Goal: Contribute content

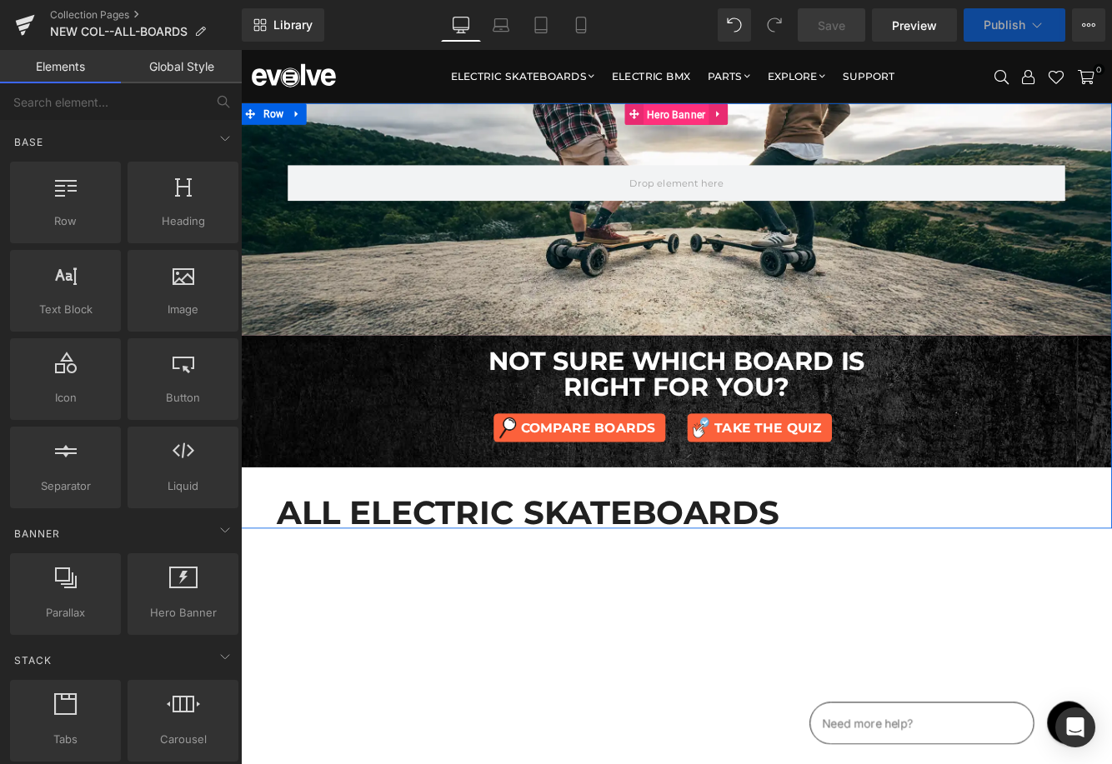
click at [728, 121] on span "Hero Banner" at bounding box center [745, 124] width 76 height 25
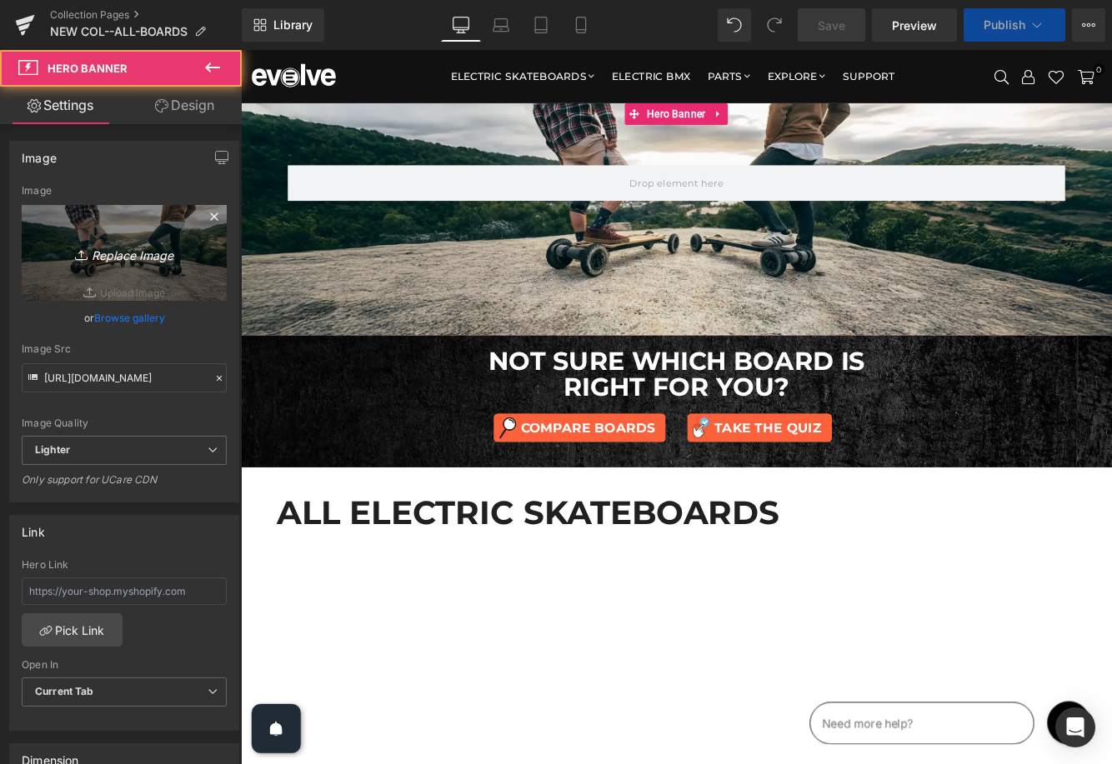
click at [129, 253] on icon "Replace Image" at bounding box center [123, 252] width 133 height 21
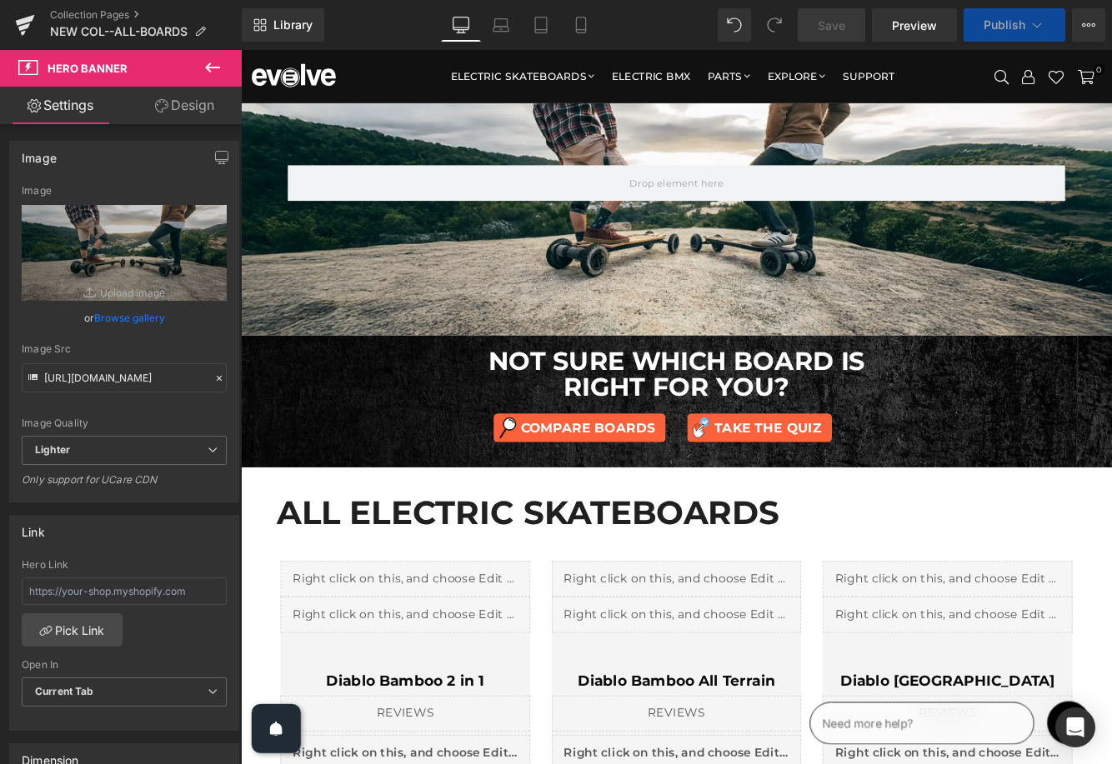
type input "C:\fakepath\all-boards-hero-2025.jpg"
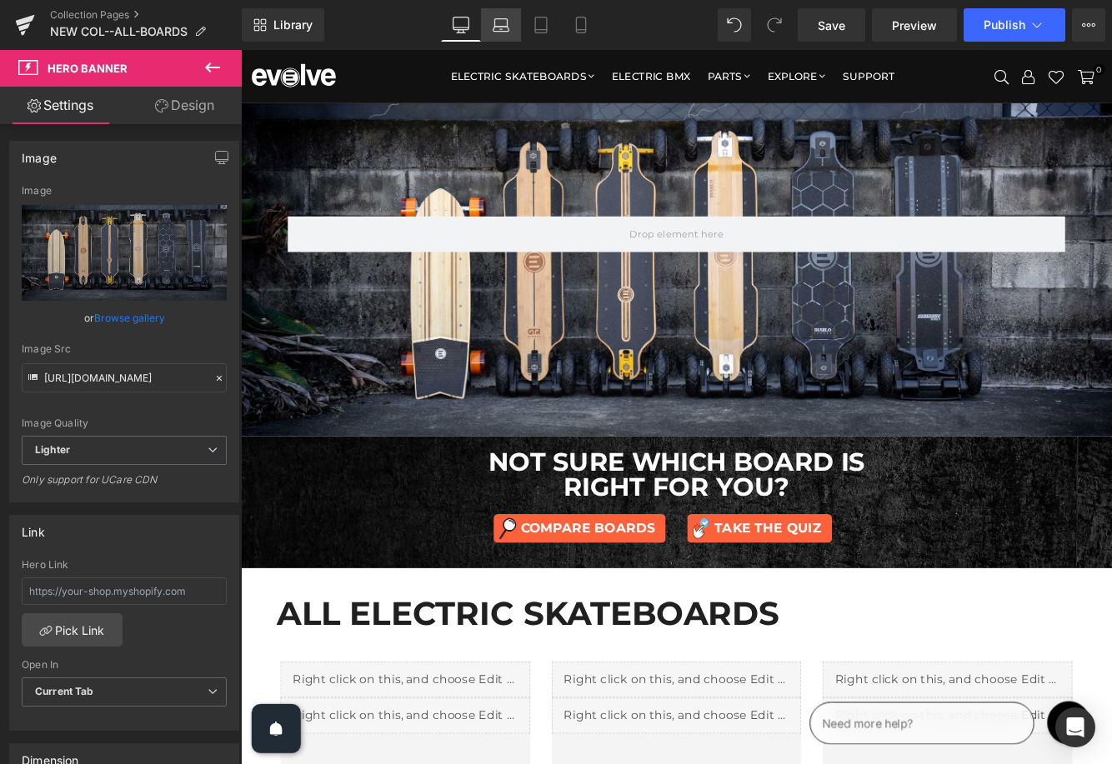
click at [497, 24] on icon at bounding box center [500, 25] width 17 height 17
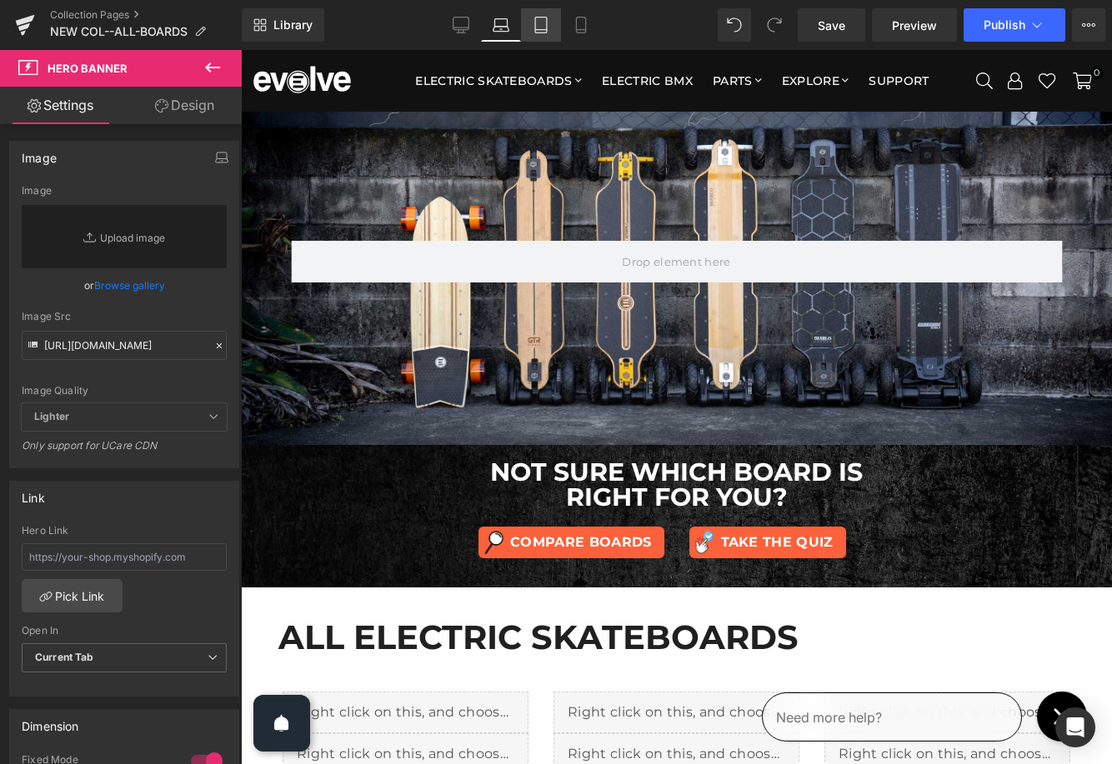
click at [542, 22] on icon at bounding box center [540, 25] width 17 height 17
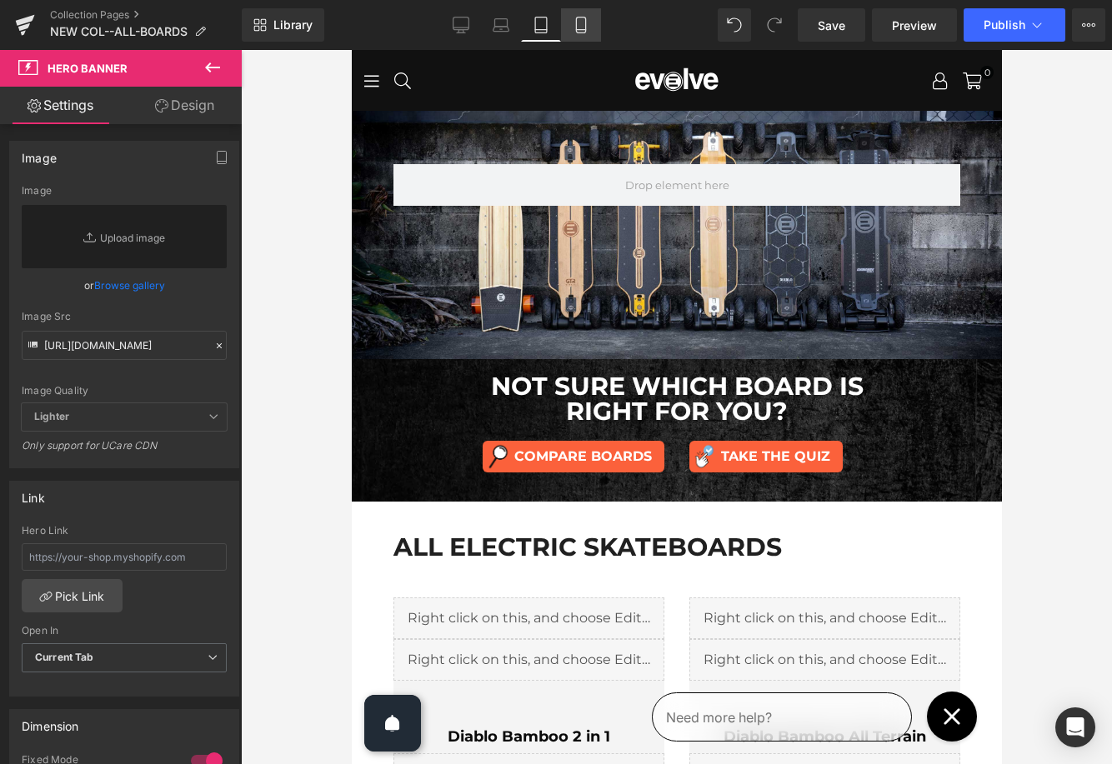
click at [582, 27] on icon at bounding box center [580, 25] width 17 height 17
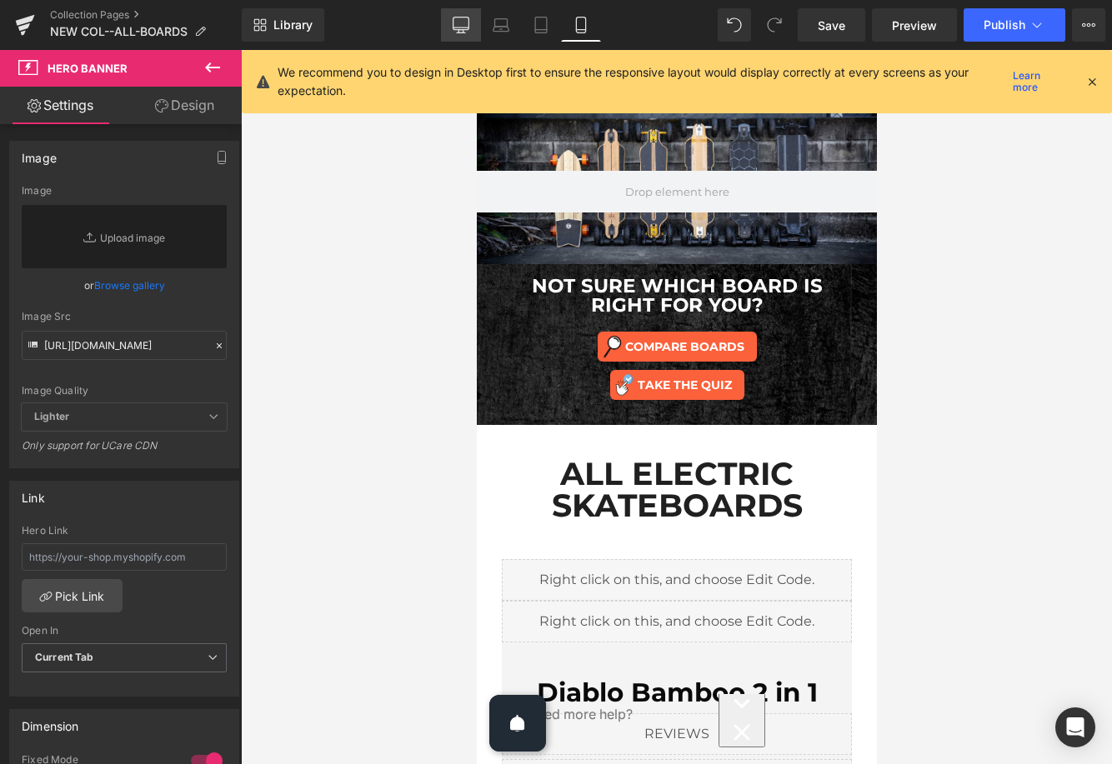
click at [465, 22] on icon at bounding box center [460, 25] width 17 height 17
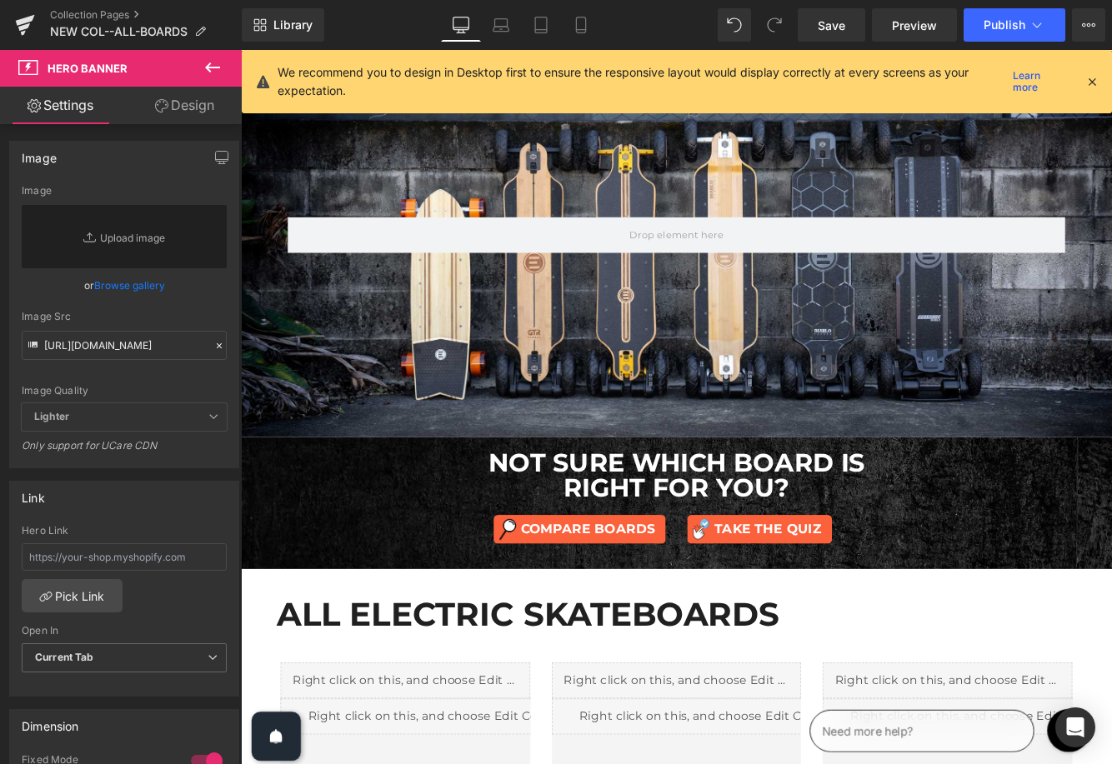
scroll to position [1, 0]
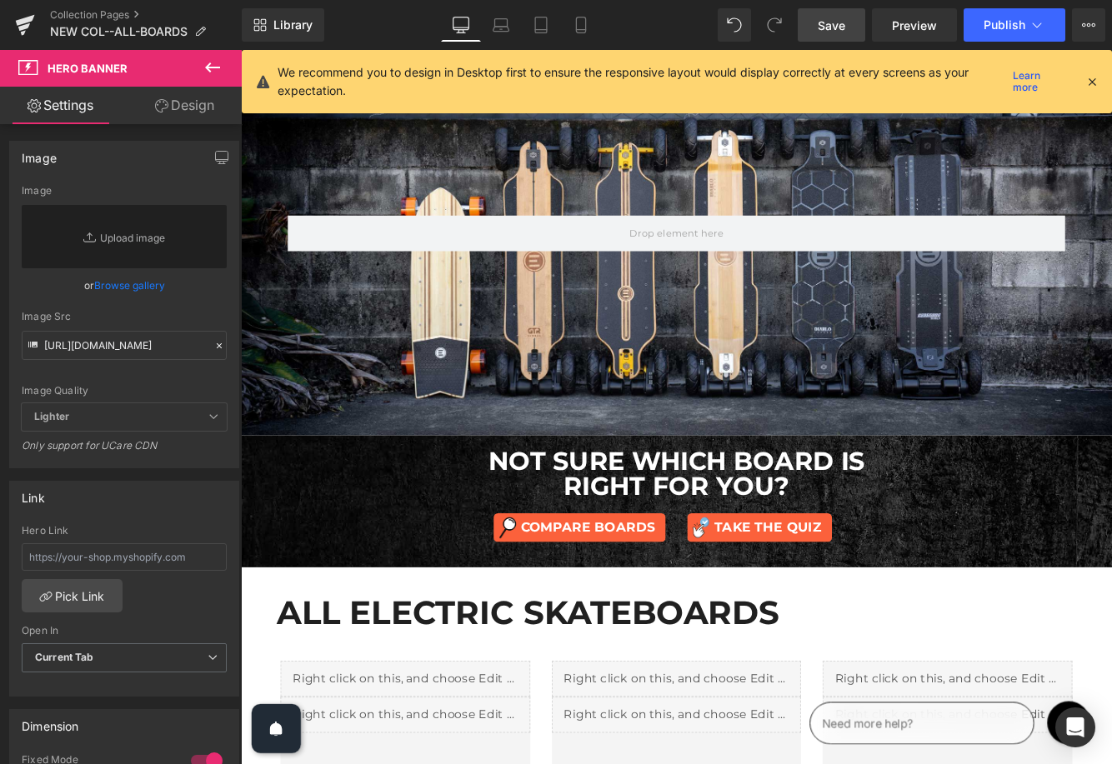
click at [841, 21] on span "Save" at bounding box center [830, 25] width 27 height 17
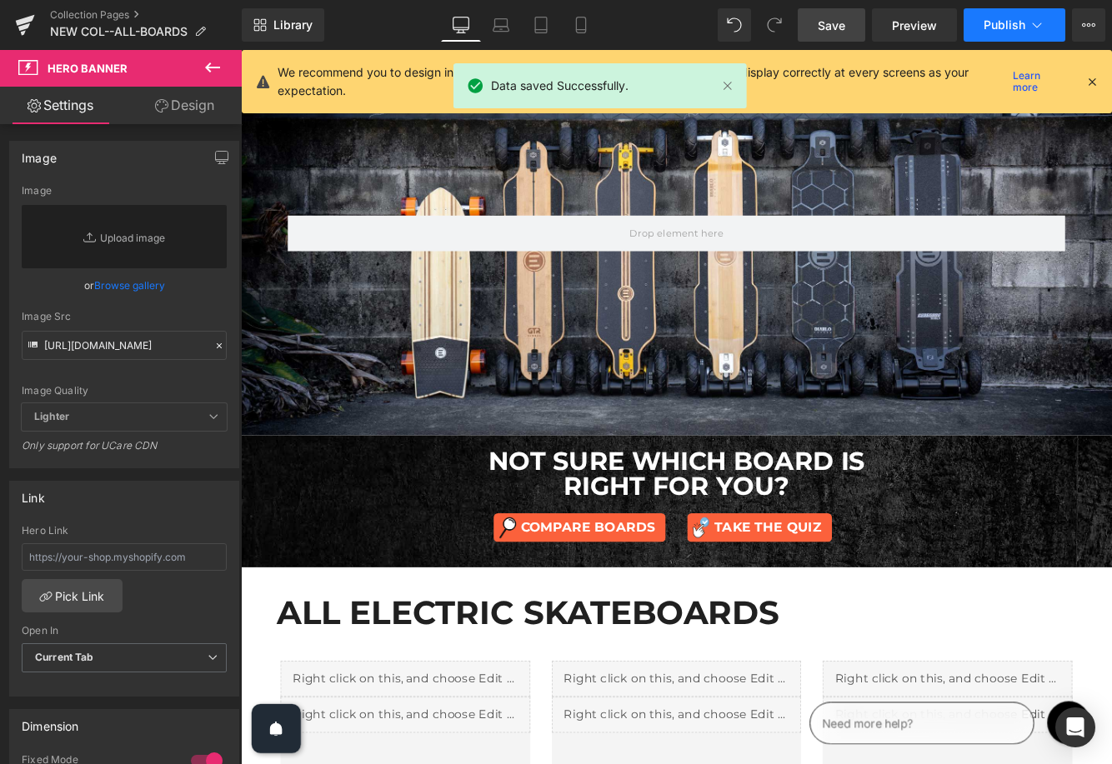
click at [989, 23] on span "Publish" at bounding box center [1004, 24] width 42 height 13
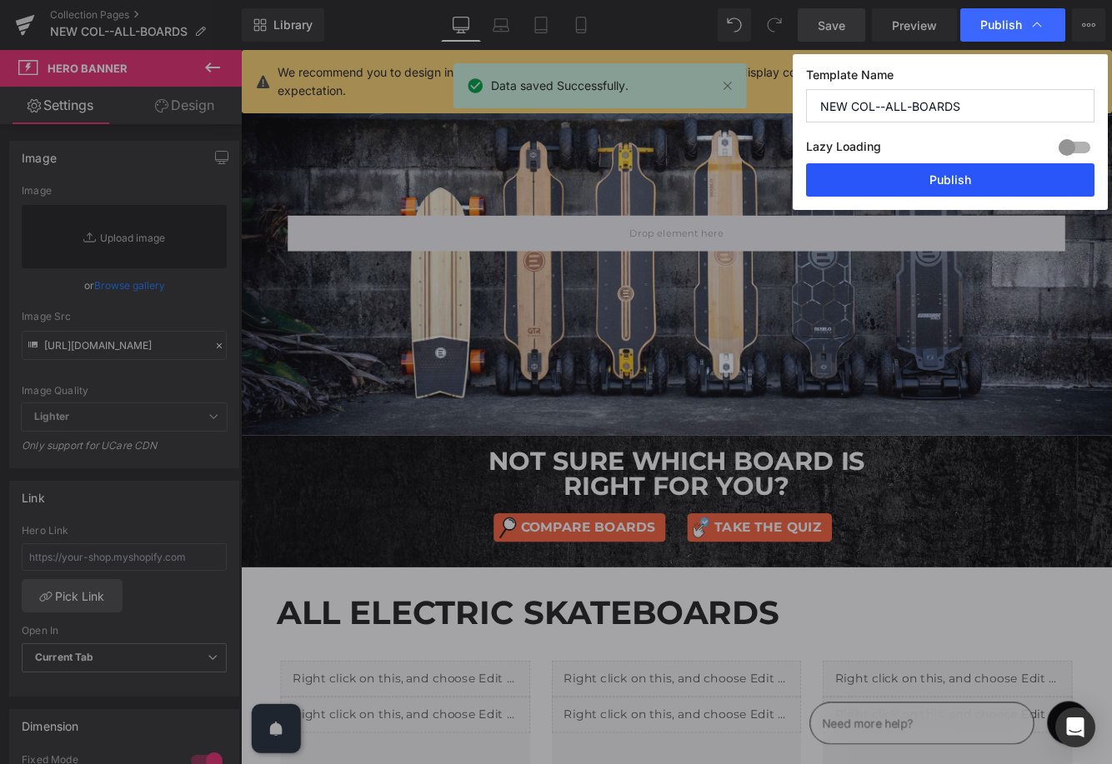
click at [953, 180] on button "Publish" at bounding box center [950, 179] width 288 height 33
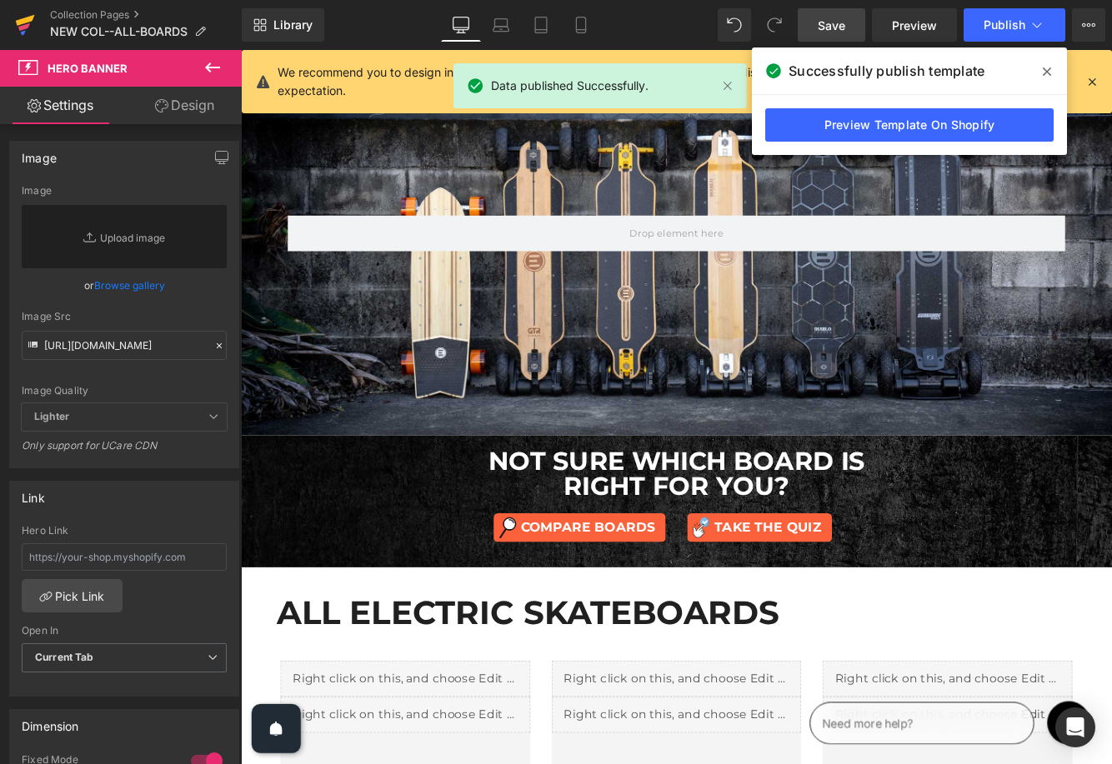
click at [30, 27] on icon at bounding box center [25, 25] width 20 height 42
